Goal: Task Accomplishment & Management: Manage account settings

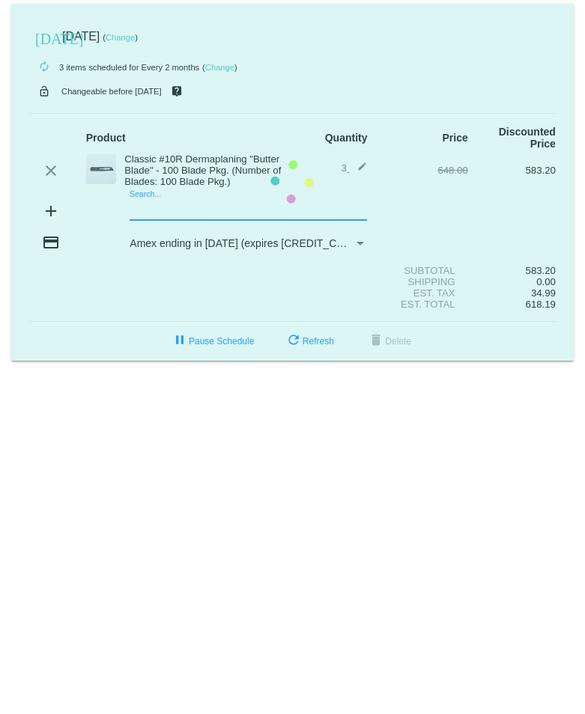
click at [216, 202] on mat-card "[DATE] [DATE] ( Change ) autorenew 3 items scheduled for Every 2 months ( Chang…" at bounding box center [292, 182] width 562 height 357
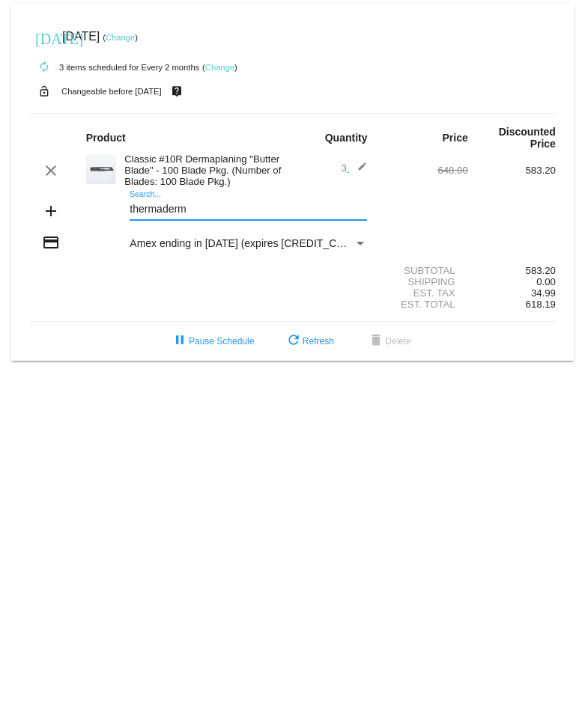
type input "thermaderm"
click at [49, 202] on mat-icon "add" at bounding box center [51, 211] width 18 height 18
click at [238, 204] on input "thermaderm" at bounding box center [248, 210] width 237 height 12
drag, startPoint x: 225, startPoint y: 199, endPoint x: 101, endPoint y: 200, distance: 124.3
click at [101, 200] on div "add thermaderm Search..." at bounding box center [292, 212] width 526 height 43
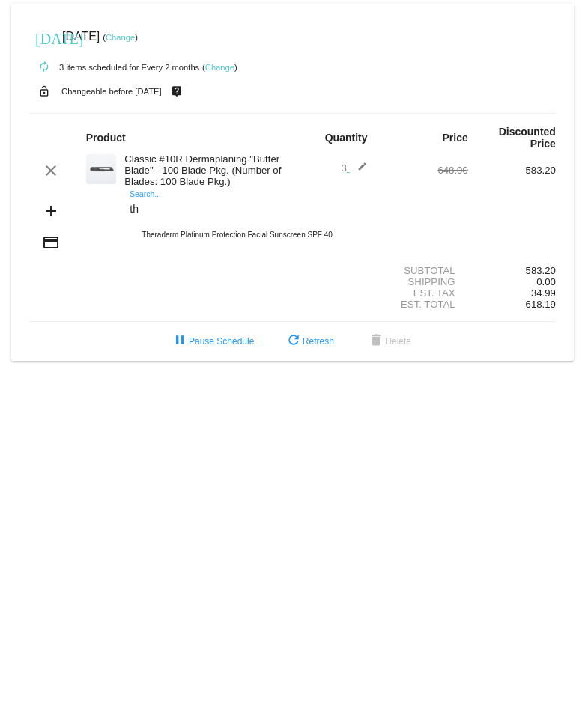
type input "t"
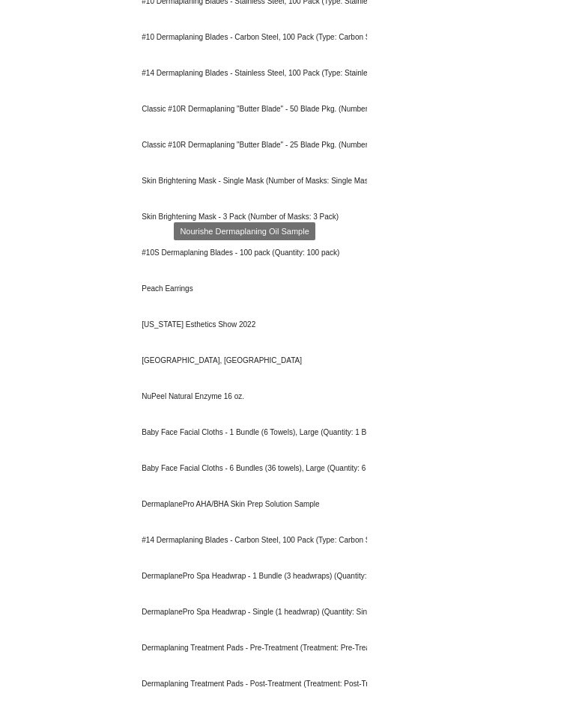
scroll to position [2321, 0]
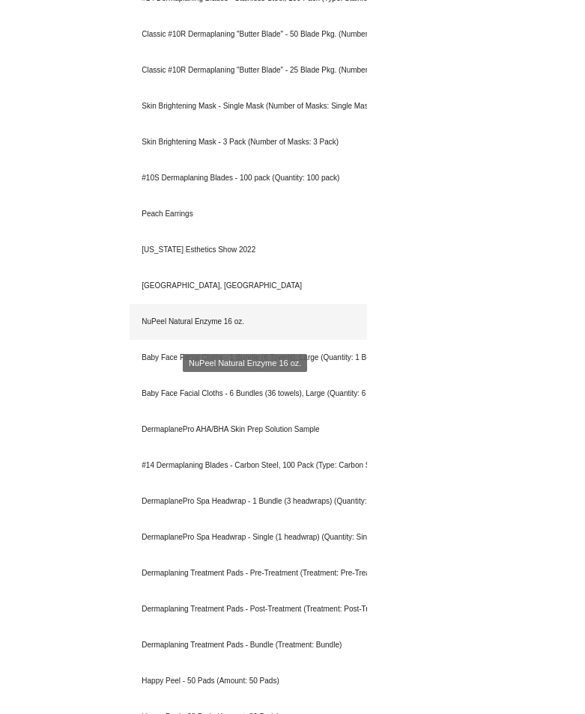
click at [175, 326] on div "NuPeel Natural Enzyme 16 oz." at bounding box center [248, 322] width 237 height 36
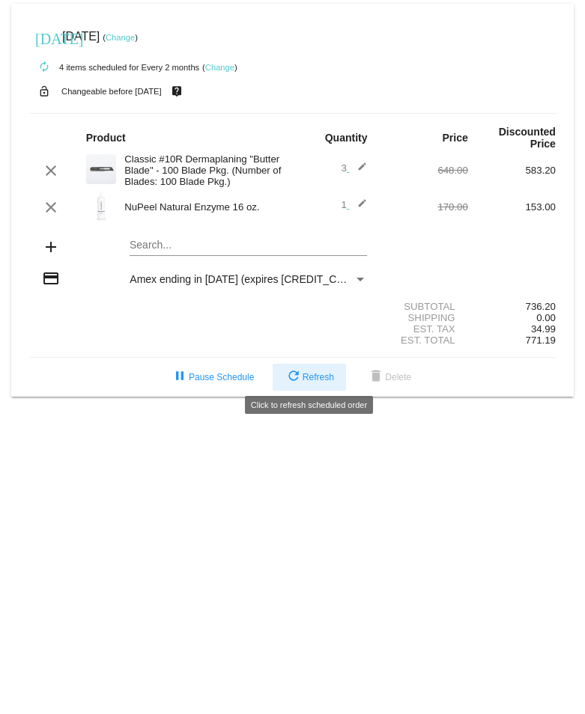
click at [315, 375] on span "refresh Refresh" at bounding box center [309, 377] width 49 height 10
